Goal: Task Accomplishment & Management: Manage account settings

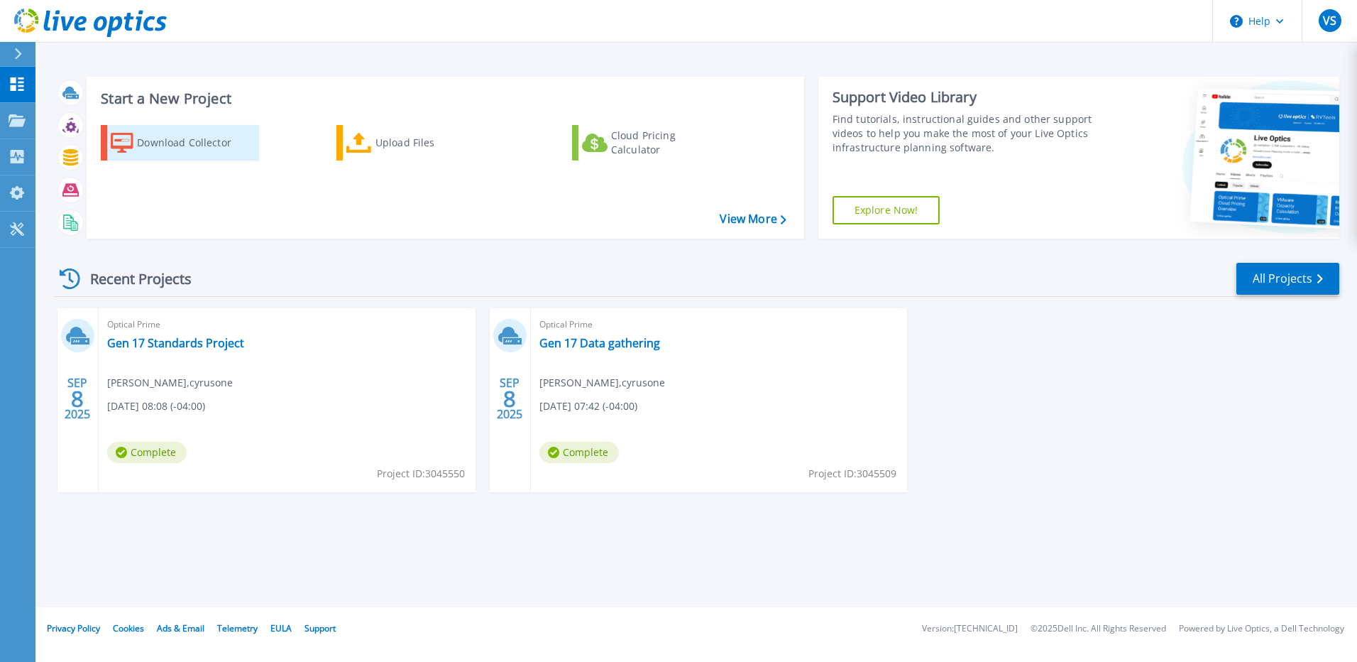
click at [155, 149] on div "Download Collector" at bounding box center [194, 142] width 114 height 28
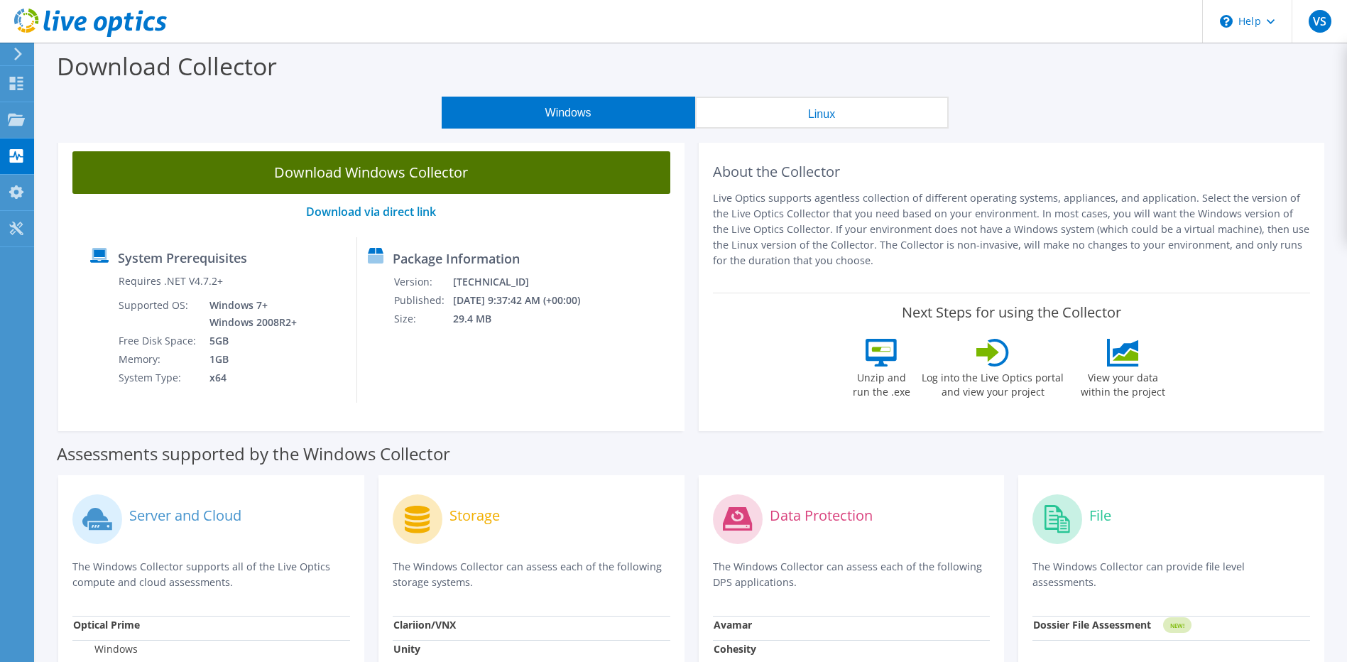
click at [405, 174] on link "Download Windows Collector" at bounding box center [371, 172] width 598 height 43
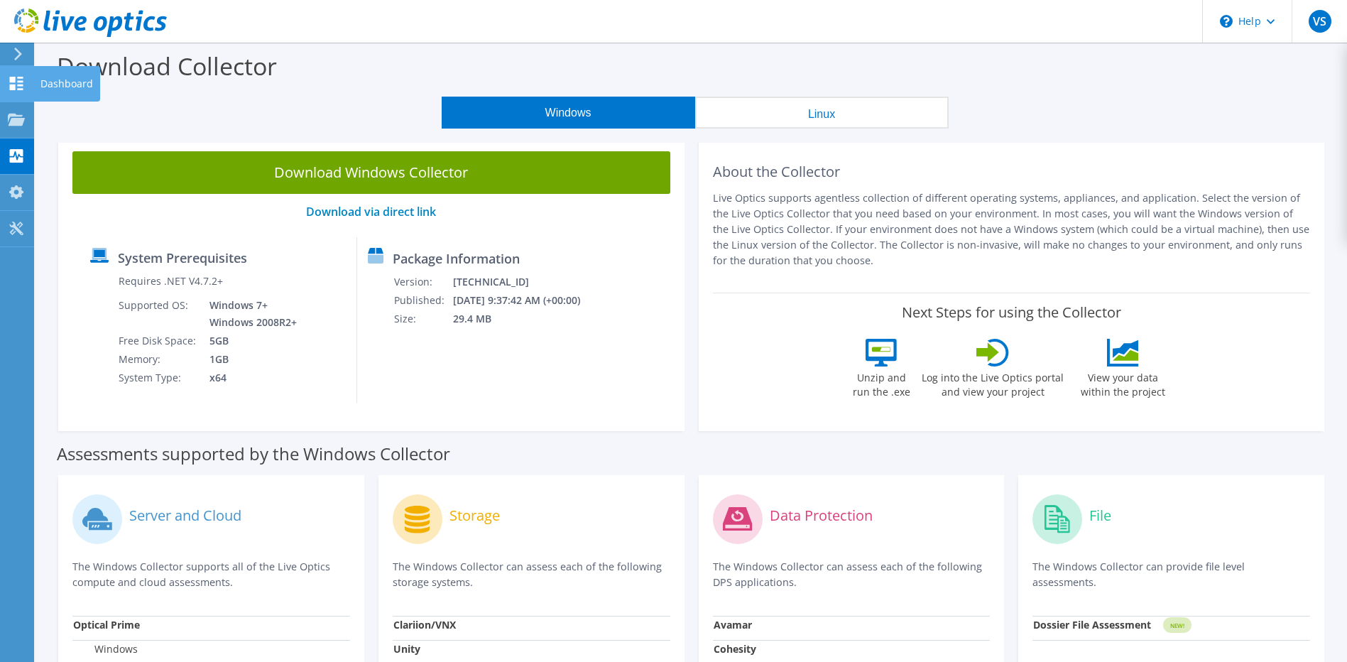
click at [9, 89] on icon at bounding box center [16, 83] width 17 height 13
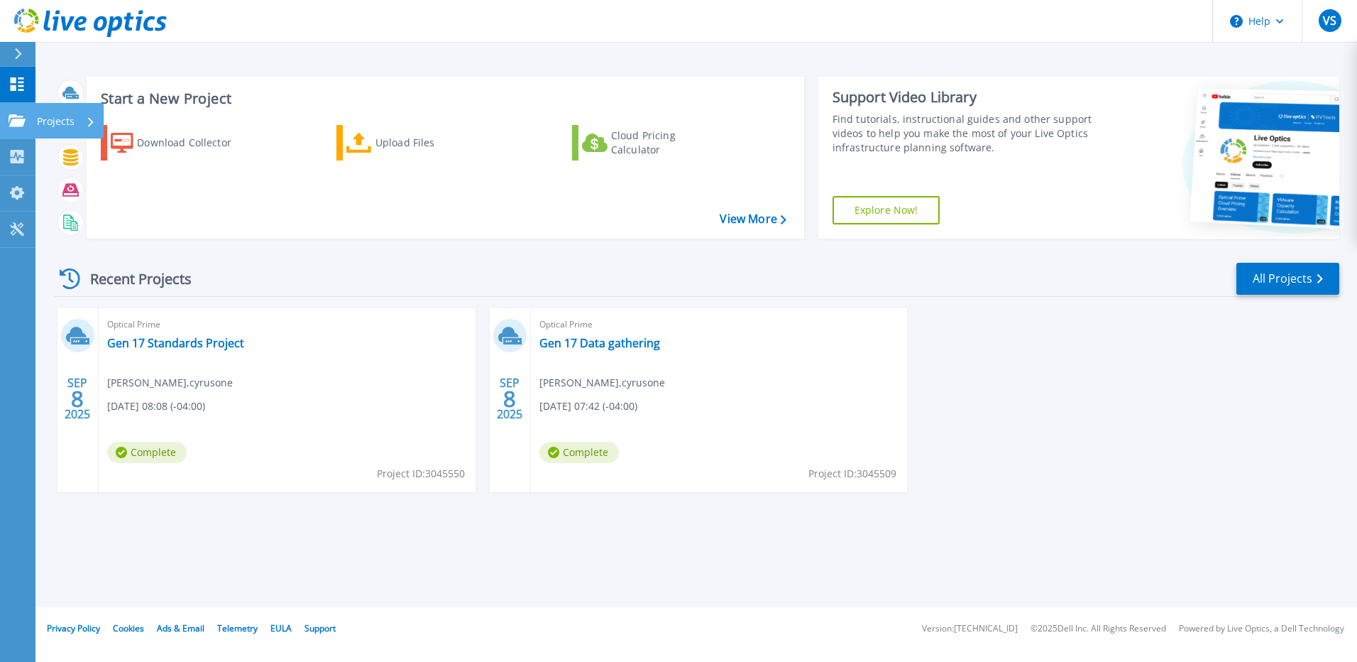
click at [11, 119] on icon at bounding box center [17, 120] width 17 height 12
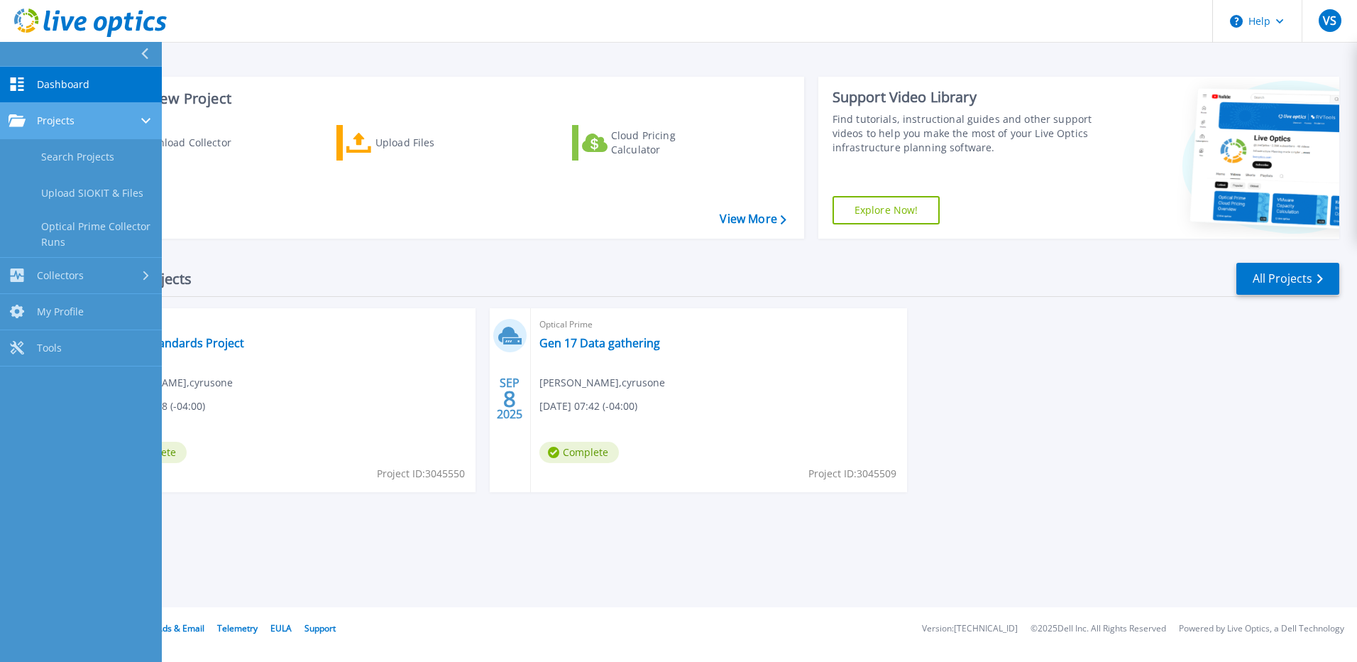
click at [74, 120] on span "Projects" at bounding box center [56, 120] width 38 height 13
click at [71, 117] on span "Projects" at bounding box center [56, 120] width 38 height 13
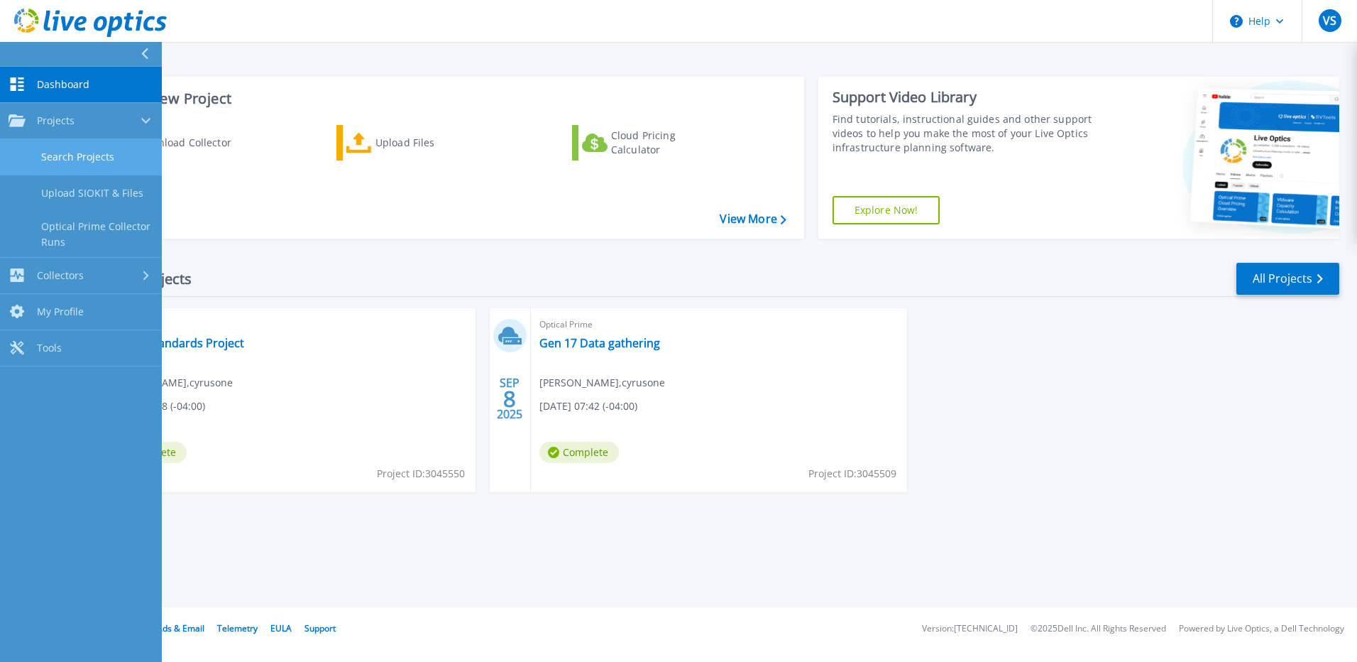
click at [69, 155] on link "Search Projects" at bounding box center [81, 157] width 162 height 36
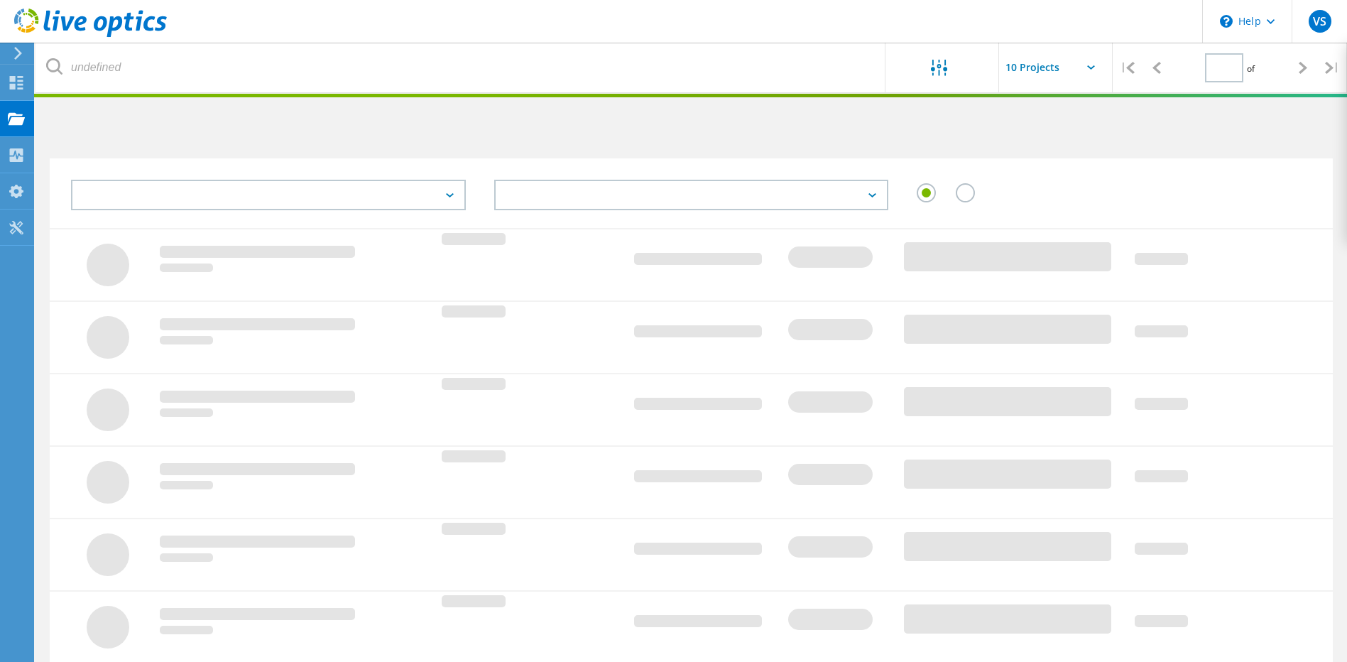
type input "1"
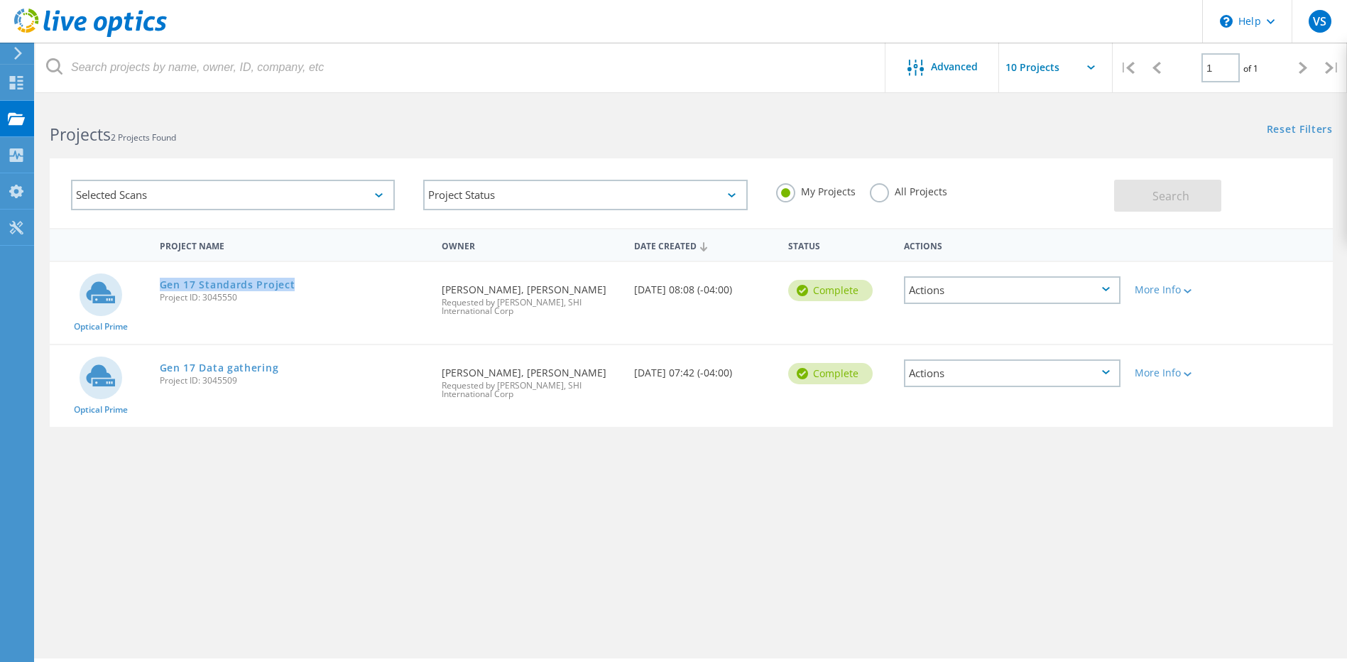
drag, startPoint x: 292, startPoint y: 283, endPoint x: 153, endPoint y: 283, distance: 139.9
click at [153, 283] on div "Gen 17 Standards Project Project ID: 3045550" at bounding box center [294, 289] width 283 height 54
drag, startPoint x: 153, startPoint y: 283, endPoint x: 160, endPoint y: 285, distance: 7.6
copy link "Gen 17 Standards Project"
click at [1106, 370] on icon at bounding box center [1106, 372] width 8 height 4
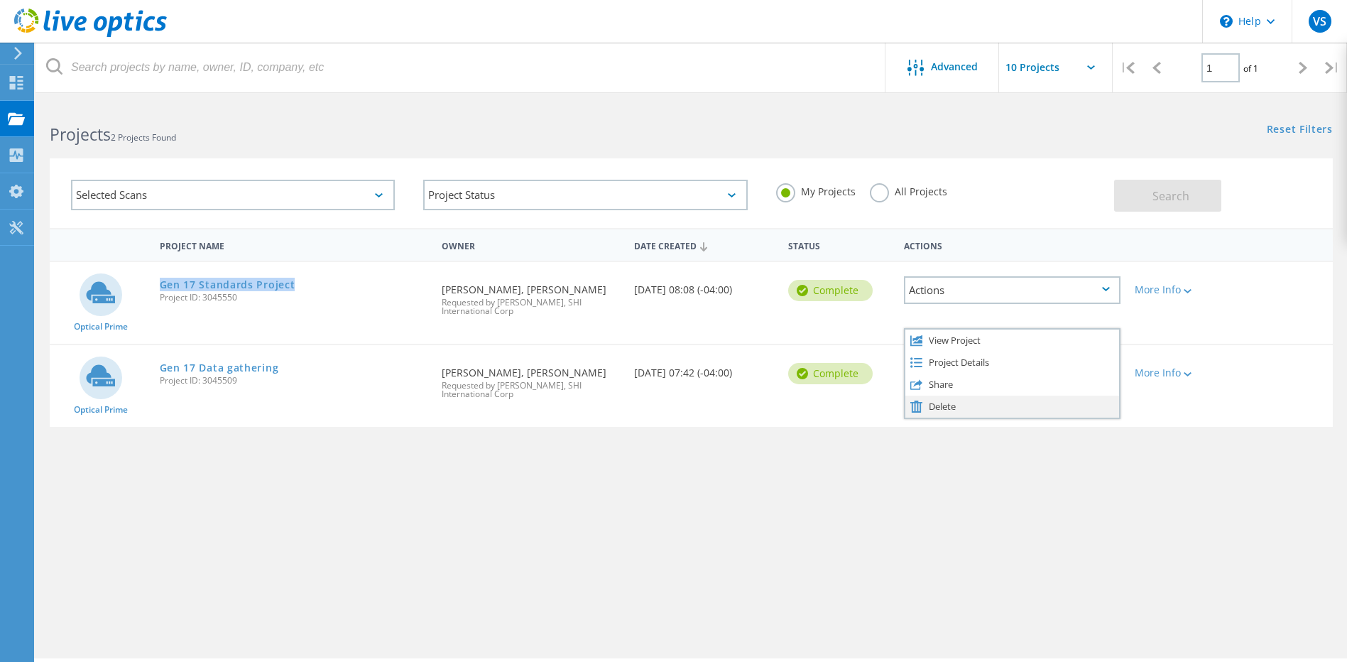
click at [1073, 399] on div "Delete" at bounding box center [1012, 406] width 214 height 22
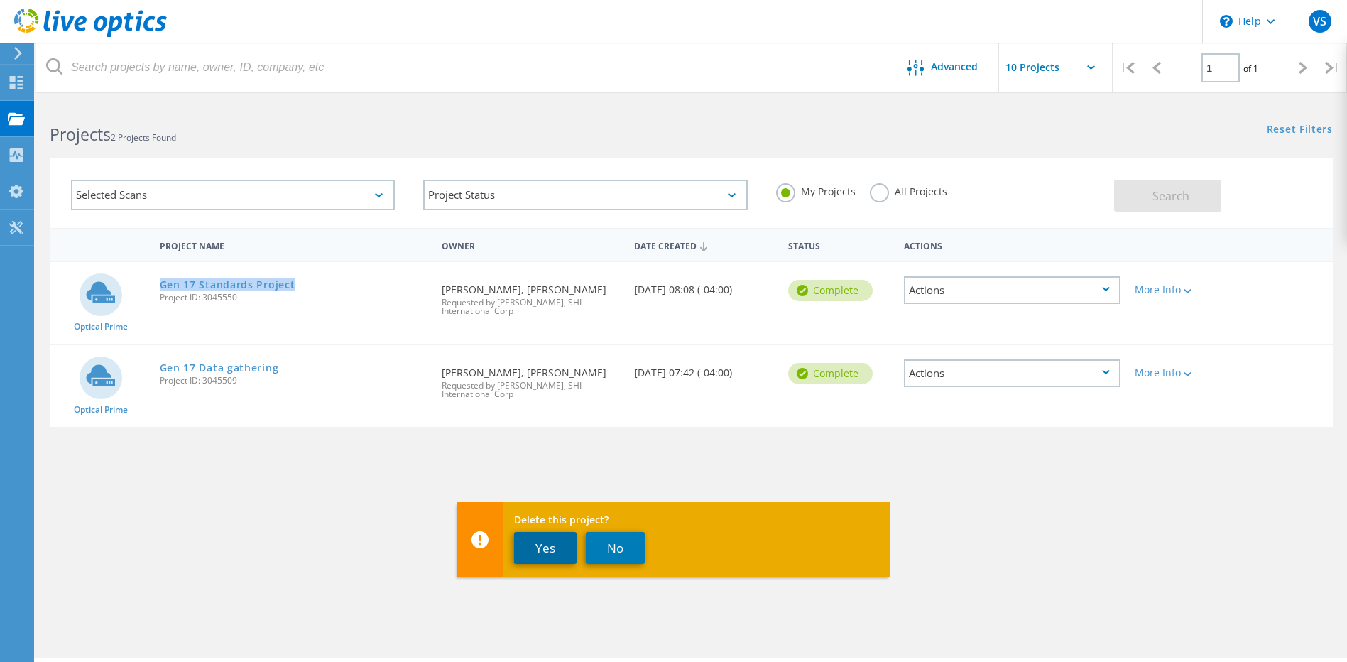
click at [547, 546] on button "Yes" at bounding box center [545, 548] width 62 height 32
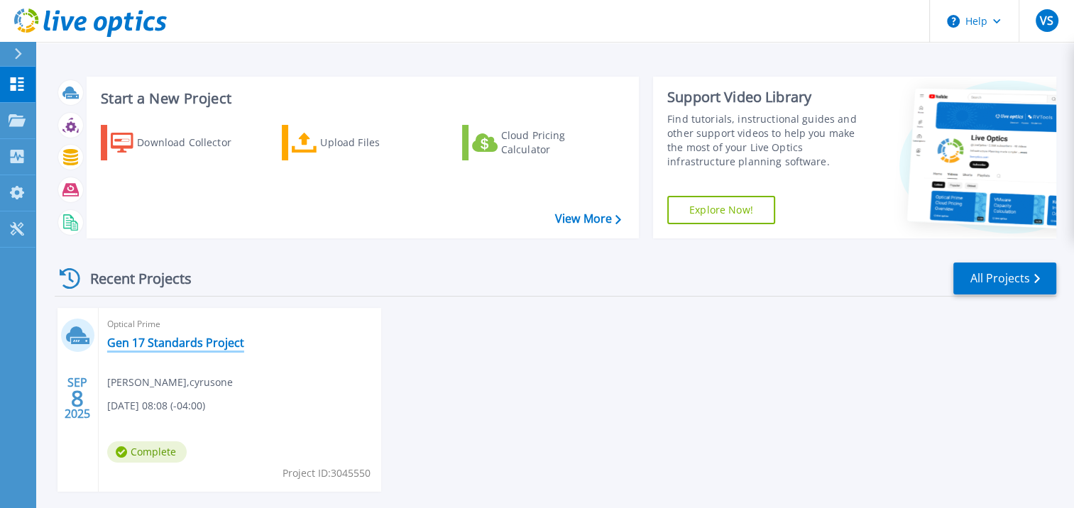
click at [158, 343] on link "Gen 17 Standards Project" at bounding box center [175, 343] width 137 height 14
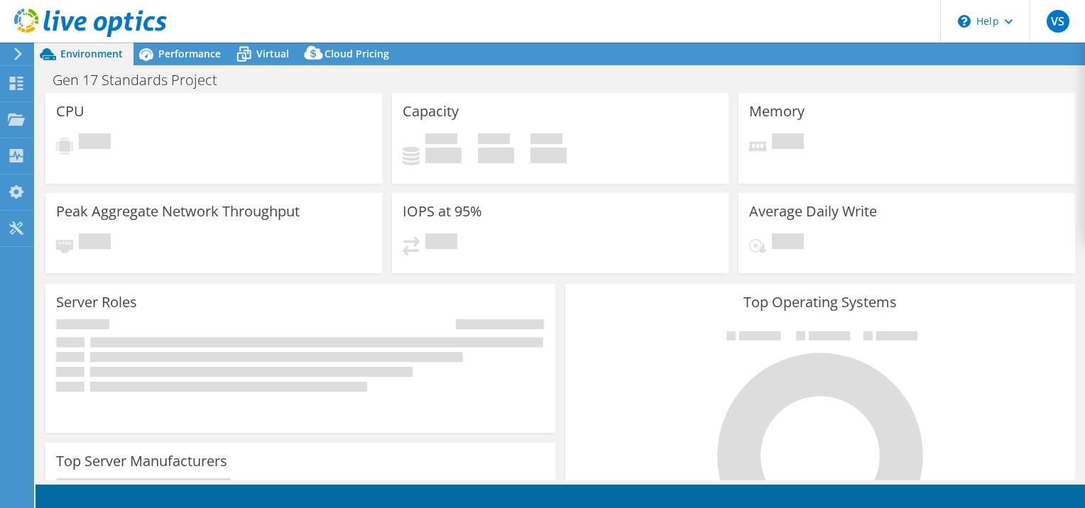
select select "USD"
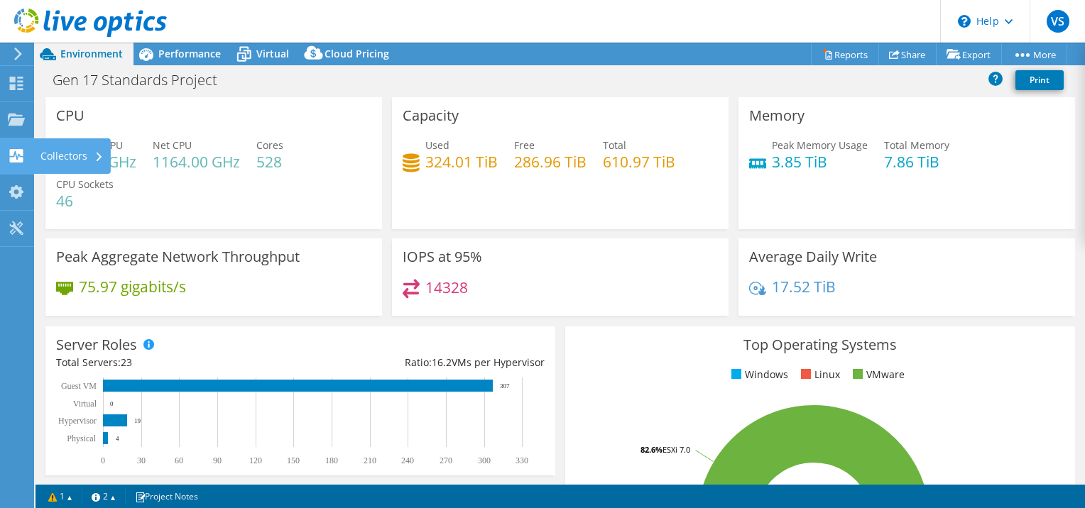
click at [10, 157] on use at bounding box center [16, 155] width 13 height 13
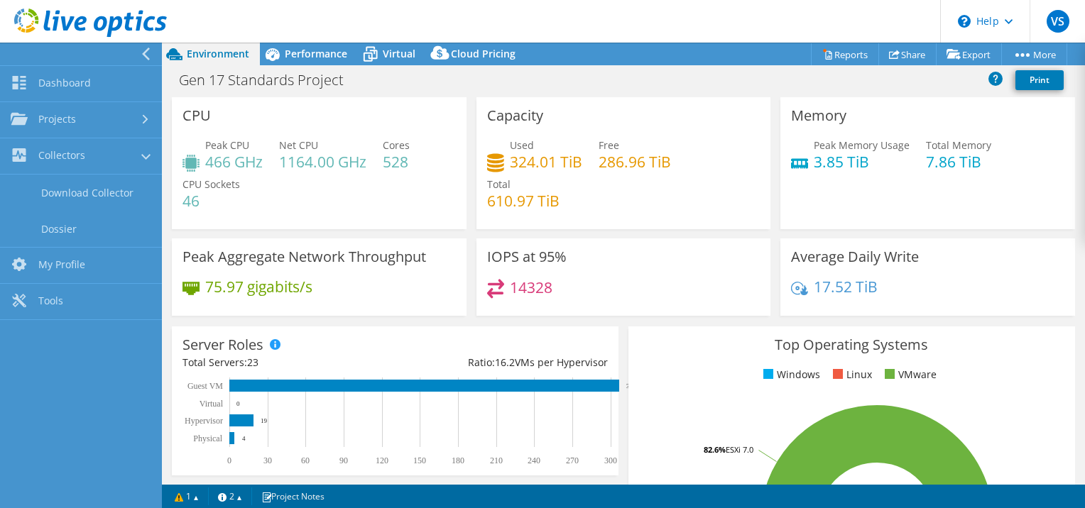
click at [375, 199] on div "Peak CPU 466 GHz Net CPU 1164.00 GHz Cores 528 CPU Sockets 46" at bounding box center [318, 180] width 273 height 85
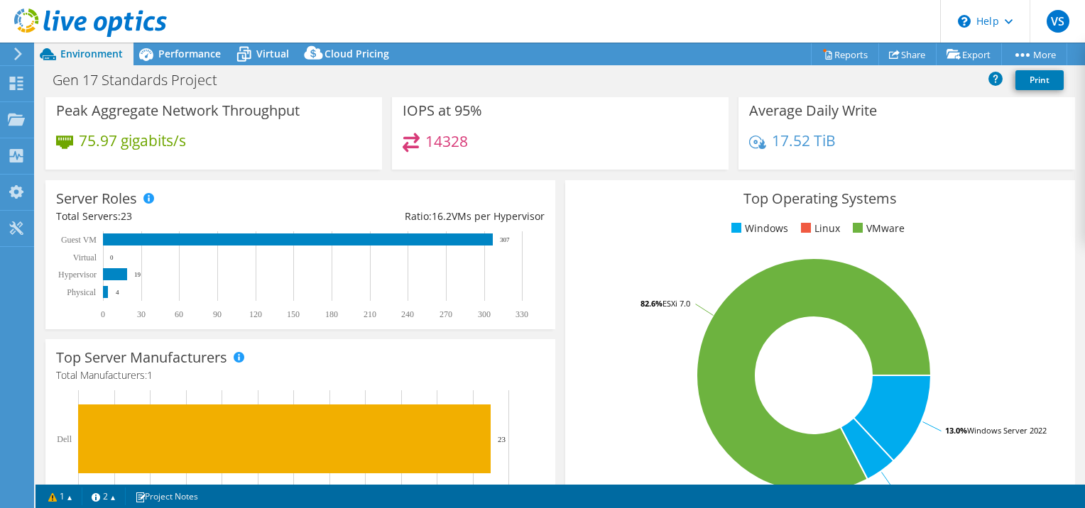
scroll to position [477, 0]
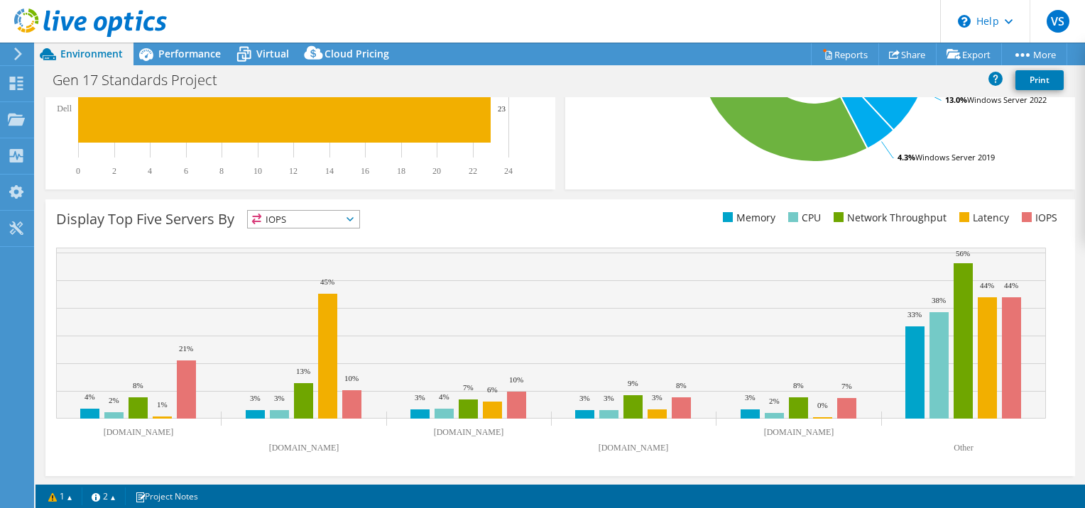
click at [9, 53] on div at bounding box center [16, 54] width 16 height 13
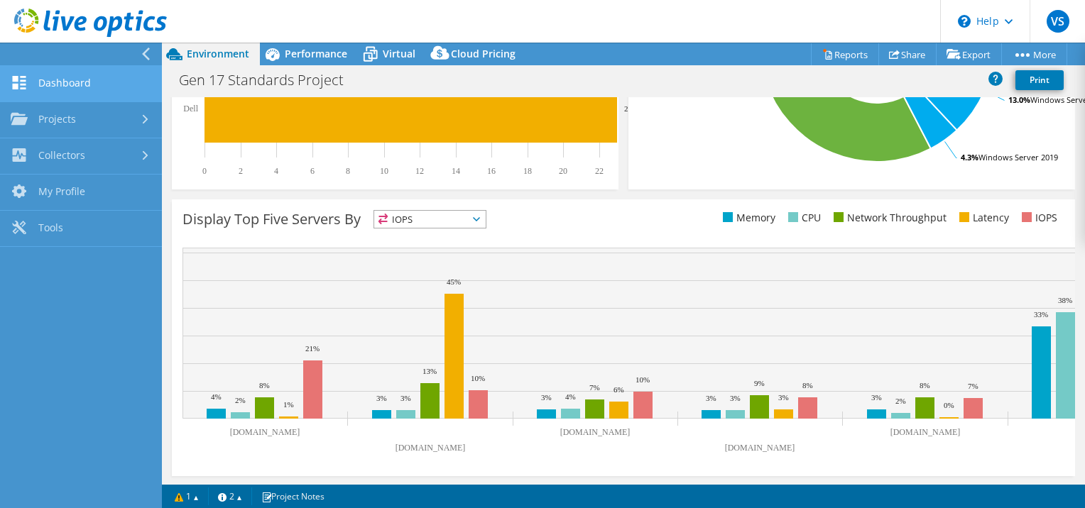
click at [43, 87] on link "Dashboard" at bounding box center [81, 84] width 162 height 36
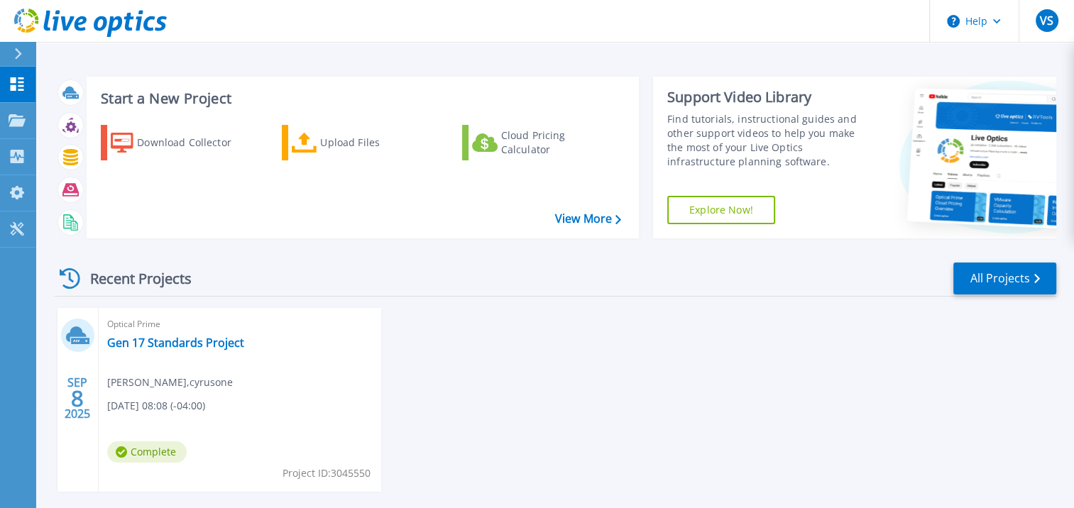
click at [77, 278] on icon at bounding box center [70, 278] width 21 height 21
